Goal: Go to known website: Access a specific website the user already knows

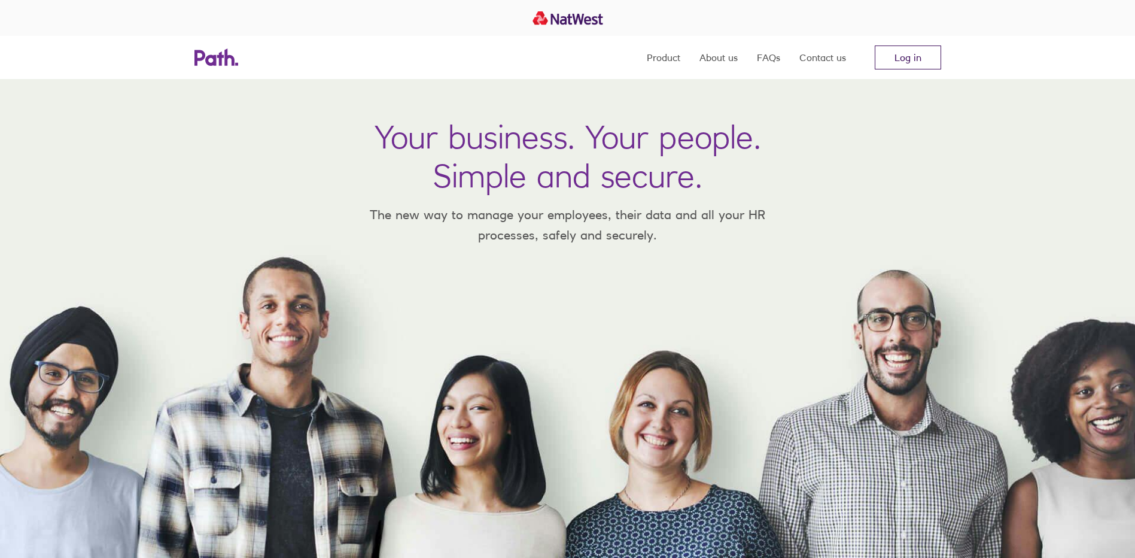
click at [909, 56] on link "Log in" at bounding box center [908, 57] width 66 height 24
